Goal: Find specific fact: Find specific fact

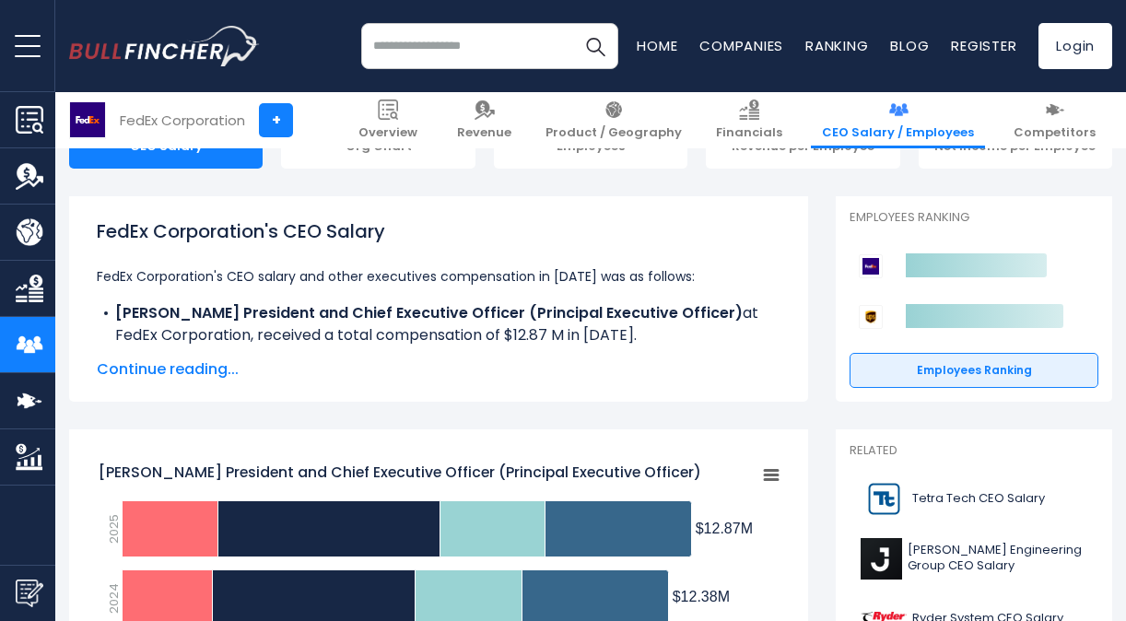
scroll to position [227, 0]
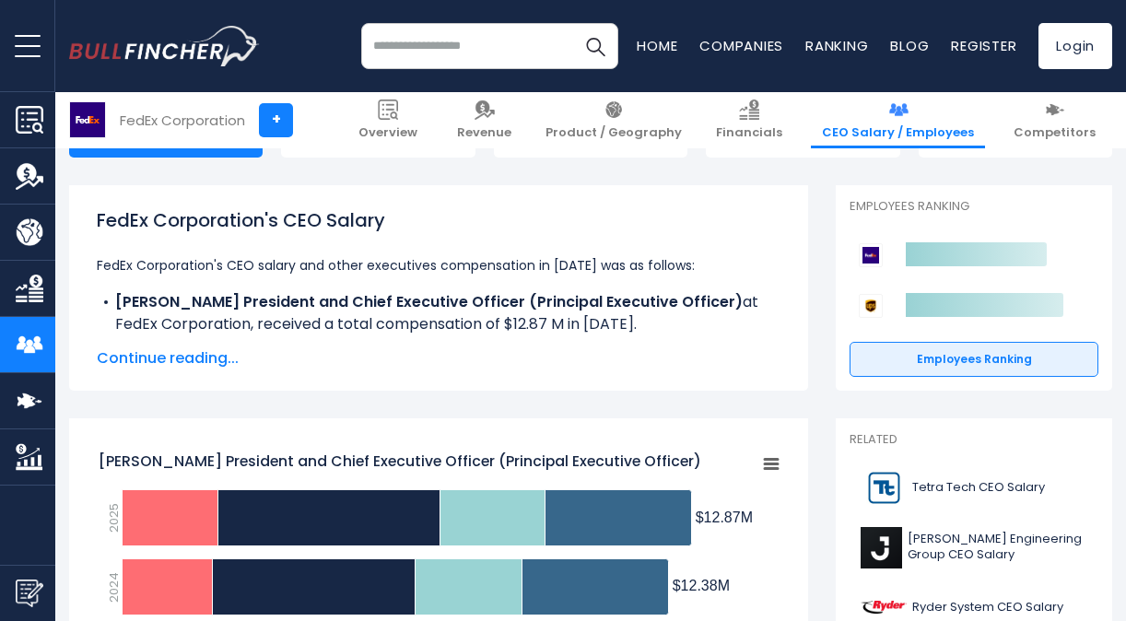
click at [218, 348] on span "Continue reading..." at bounding box center [439, 358] width 684 height 22
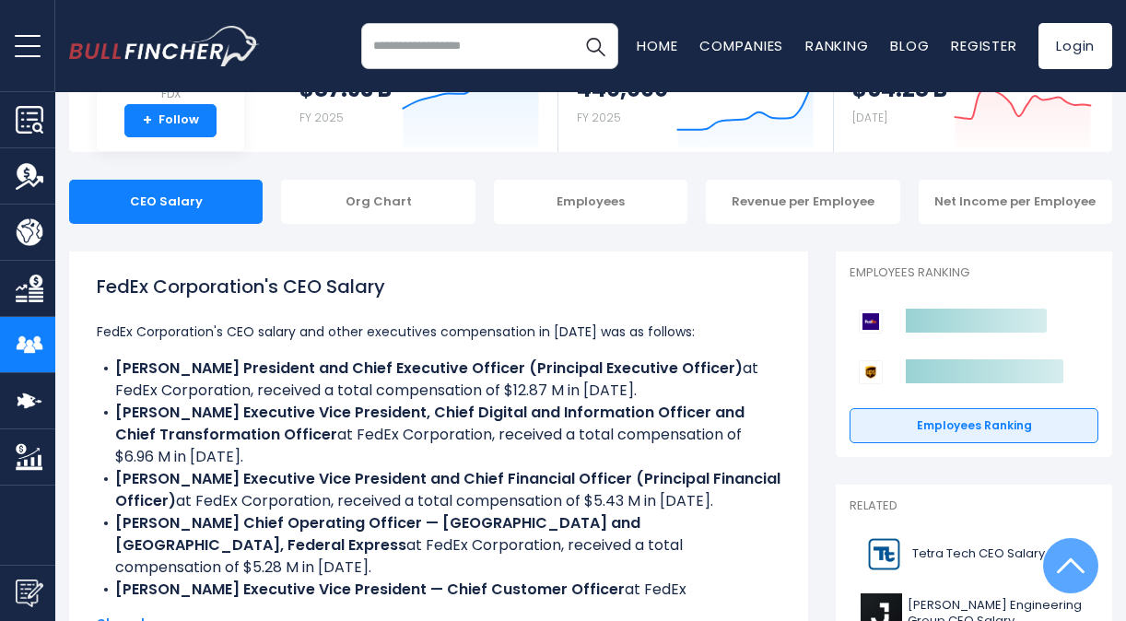
scroll to position [0, 0]
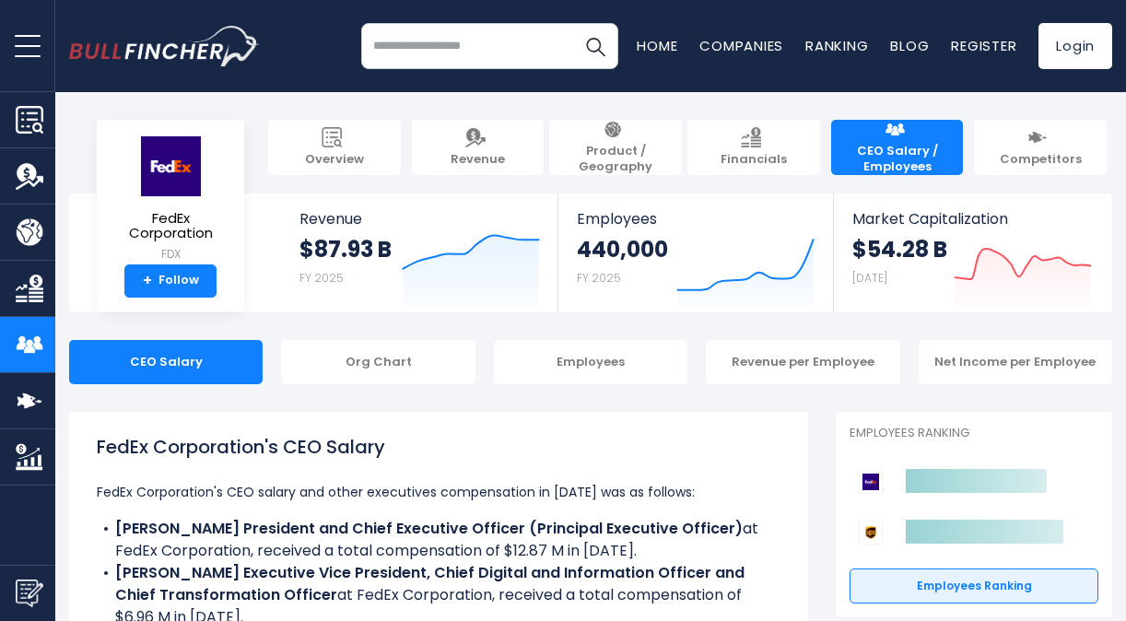
click at [136, 529] on b "[PERSON_NAME] President and Chief Executive Officer (Principal Executive Office…" at bounding box center [428, 528] width 627 height 21
drag, startPoint x: 136, startPoint y: 529, endPoint x: 217, endPoint y: 521, distance: 81.5
click at [217, 521] on b "[PERSON_NAME] President and Chief Executive Officer (Principal Executive Office…" at bounding box center [428, 528] width 627 height 21
drag, startPoint x: 275, startPoint y: 531, endPoint x: 118, endPoint y: 533, distance: 157.6
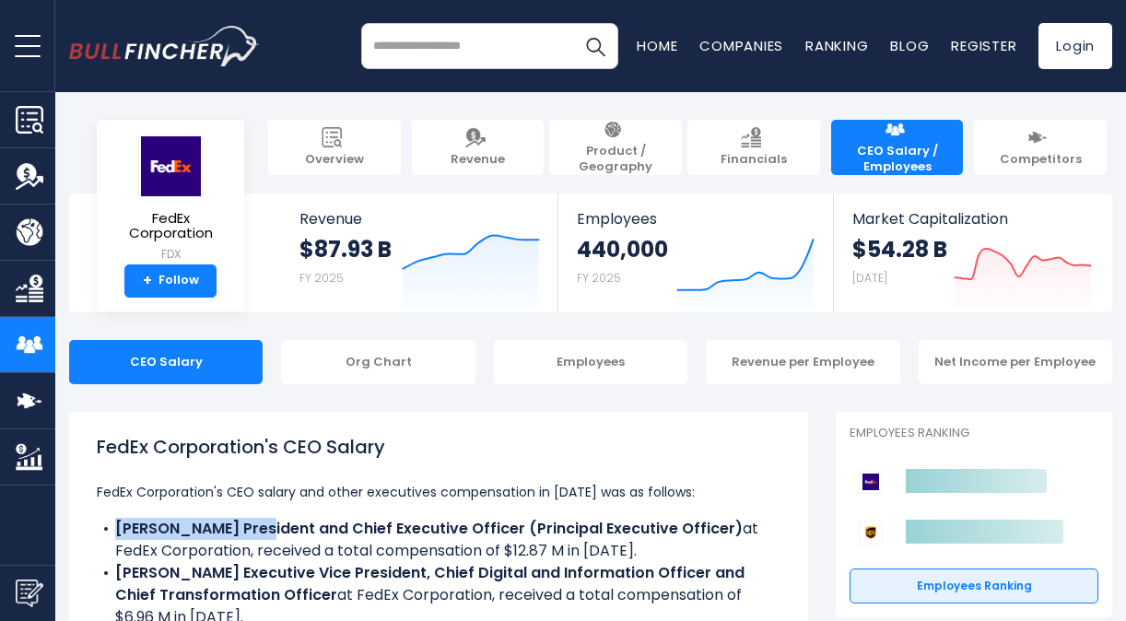
click at [118, 533] on b "[PERSON_NAME] President and Chief Executive Officer (Principal Executive Office…" at bounding box center [428, 528] width 627 height 21
copy b "[PERSON_NAME]"
click at [205, 534] on b "[PERSON_NAME] President and Chief Executive Officer (Principal Executive Office…" at bounding box center [428, 528] width 627 height 21
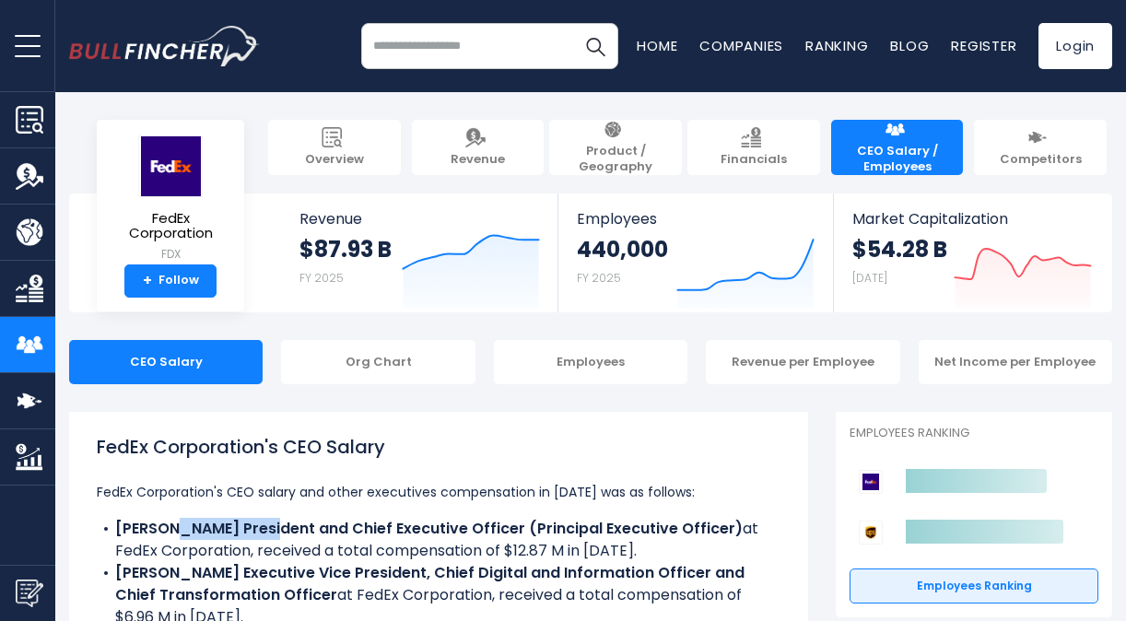
drag, startPoint x: 205, startPoint y: 534, endPoint x: 254, endPoint y: 538, distance: 49.9
click at [254, 538] on b "[PERSON_NAME] President and Chief Executive Officer (Principal Executive Office…" at bounding box center [428, 528] width 627 height 21
click at [271, 530] on b "[PERSON_NAME] President and Chief Executive Officer (Principal Executive Office…" at bounding box center [428, 528] width 627 height 21
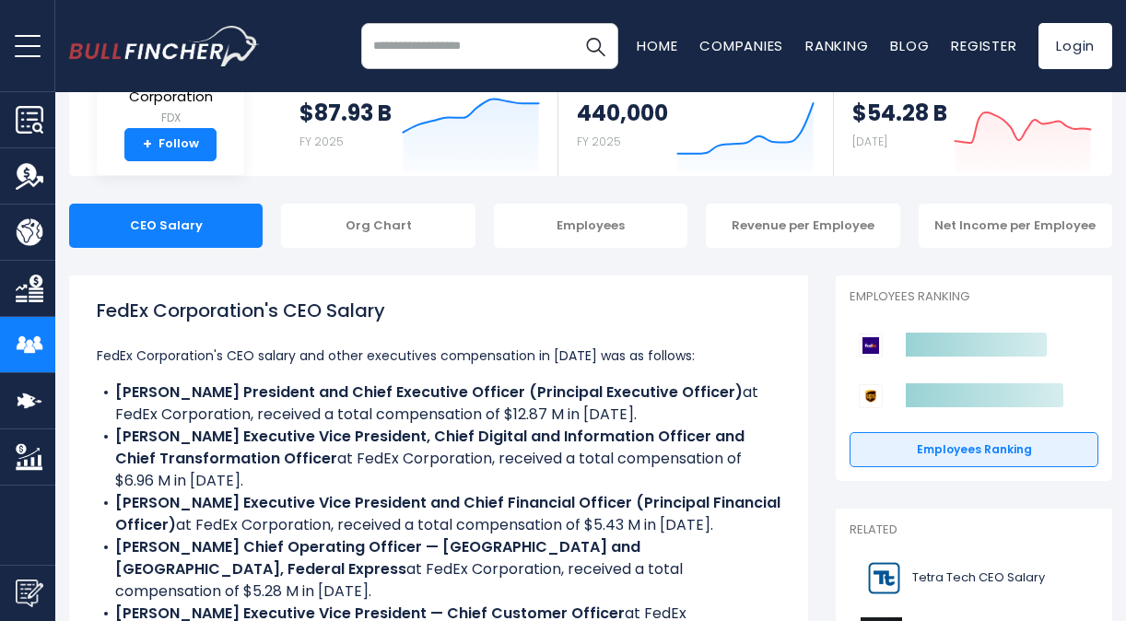
scroll to position [135, 0]
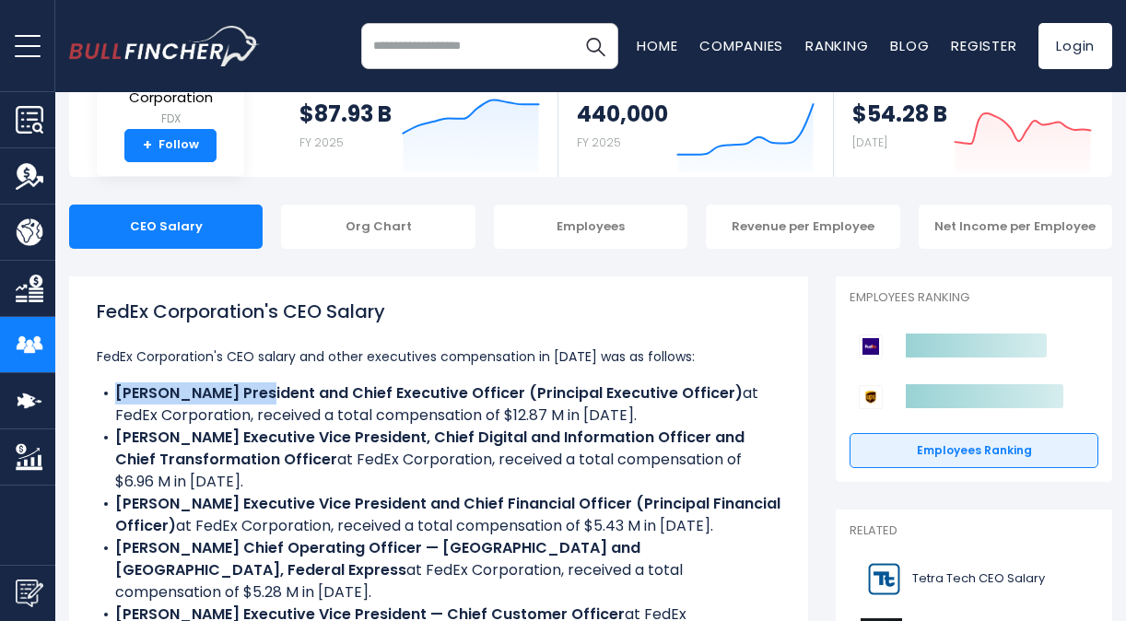
drag, startPoint x: 278, startPoint y: 395, endPoint x: 109, endPoint y: 402, distance: 169.7
click at [109, 402] on li "[PERSON_NAME] President and Chief Executive Officer (Principal Executive Office…" at bounding box center [439, 404] width 684 height 44
drag, startPoint x: 109, startPoint y: 402, endPoint x: 142, endPoint y: 393, distance: 34.4
copy b "[PERSON_NAME]"
